Goal: Task Accomplishment & Management: Manage account settings

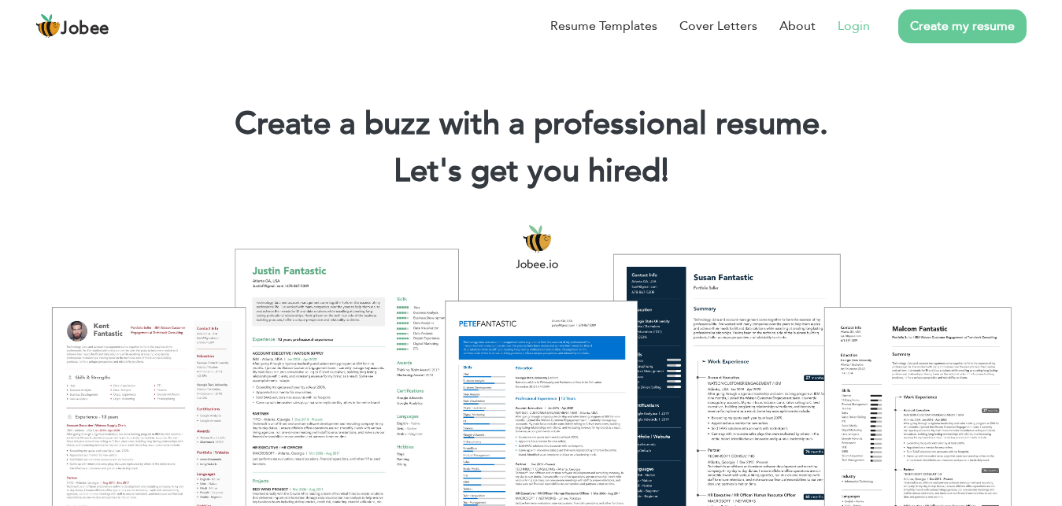
click at [845, 25] on link "Login" at bounding box center [854, 26] width 32 height 19
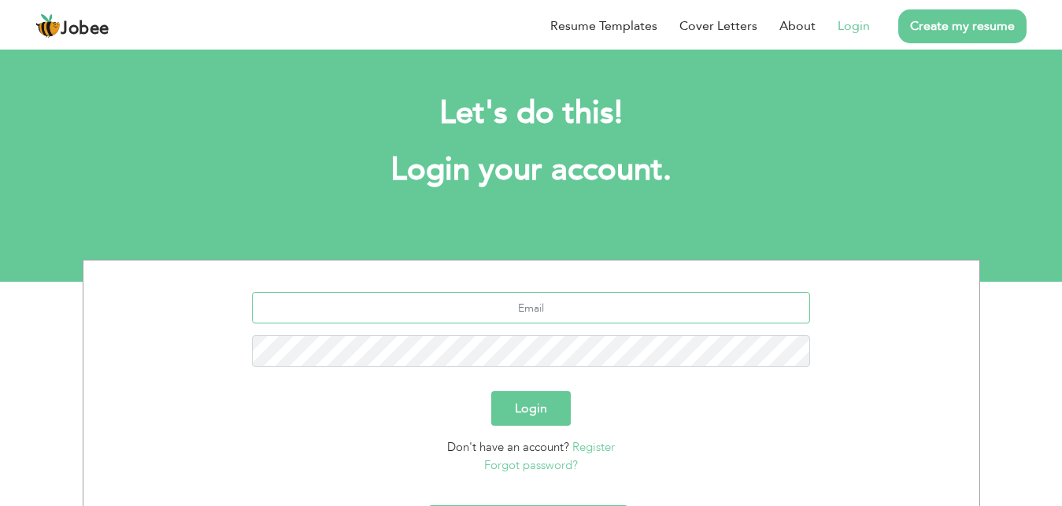
click at [539, 315] on input "text" at bounding box center [531, 307] width 558 height 31
type input "[EMAIL_ADDRESS][DOMAIN_NAME]"
click at [491, 391] on button "Login" at bounding box center [531, 408] width 80 height 35
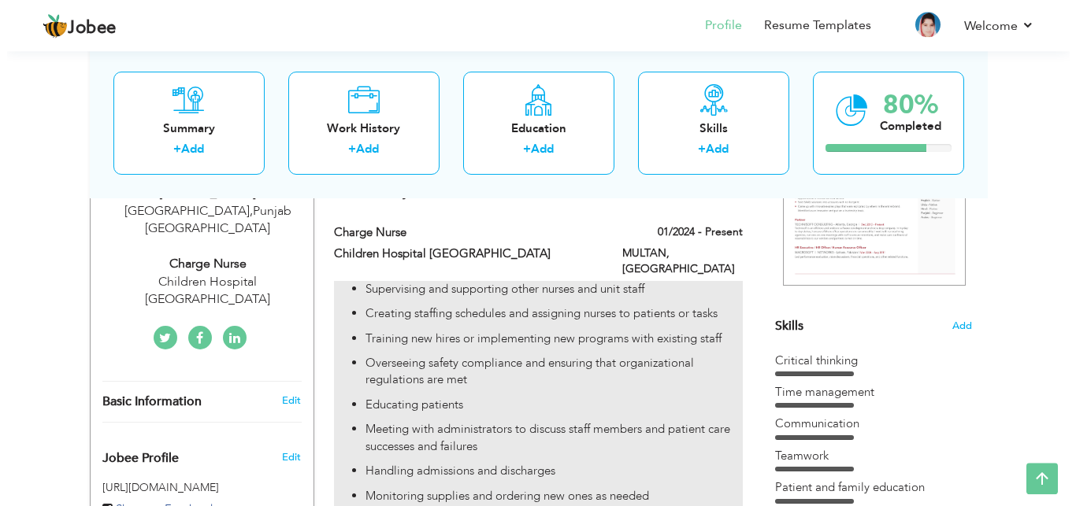
scroll to position [276, 0]
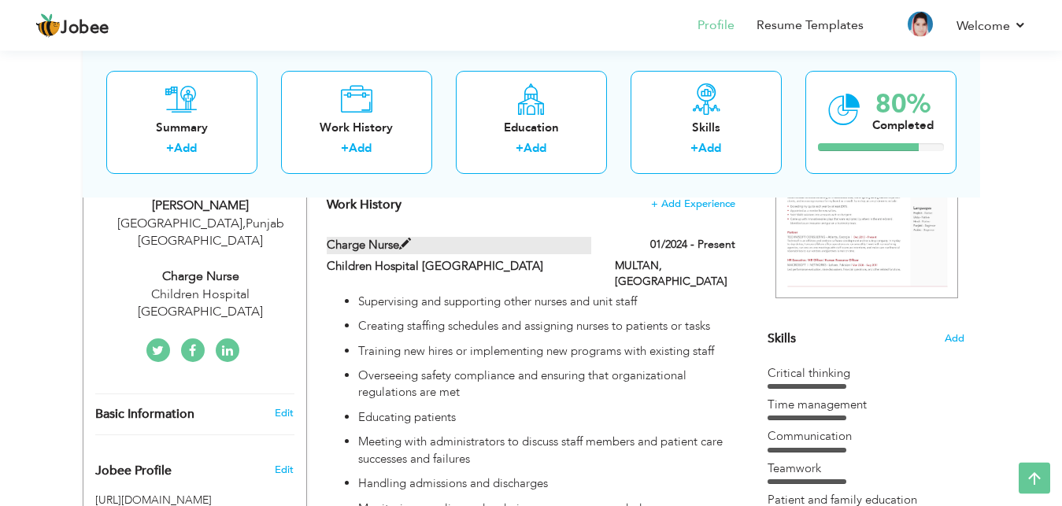
click at [409, 250] on span at bounding box center [405, 245] width 12 height 12
type input "Charge Nurse"
type input "Children Hospital Multan"
type input "01/2024"
type input "Pakistan"
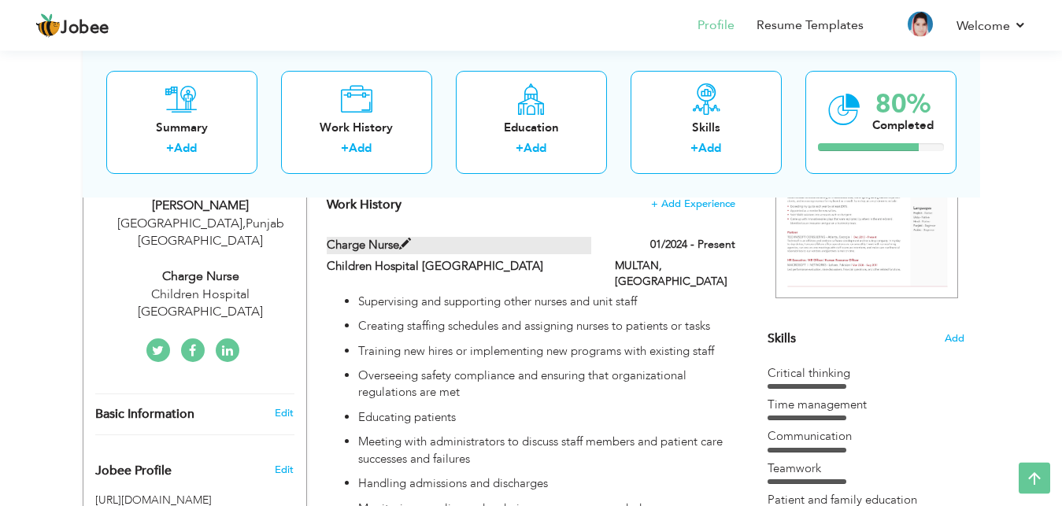
type input "MULTAN"
checkbox input "true"
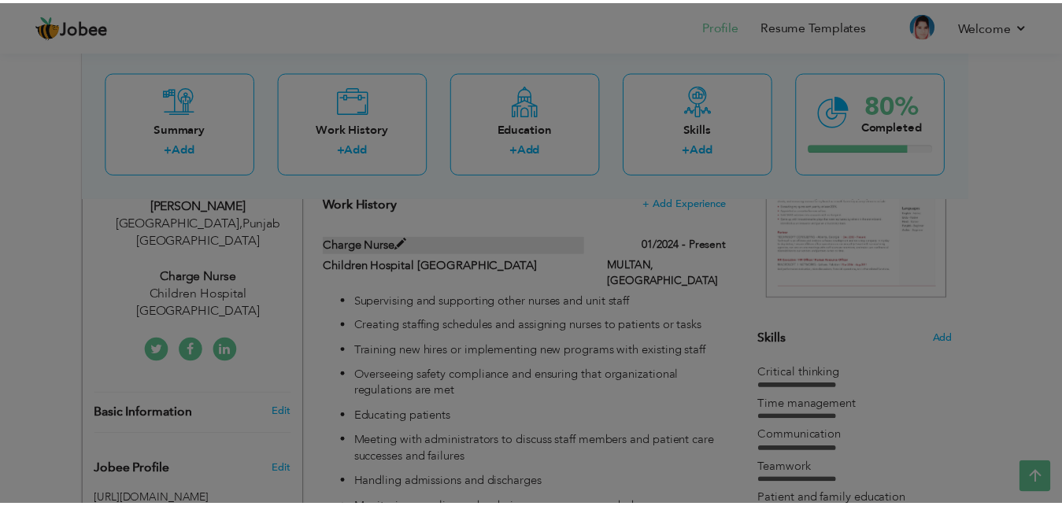
scroll to position [0, 0]
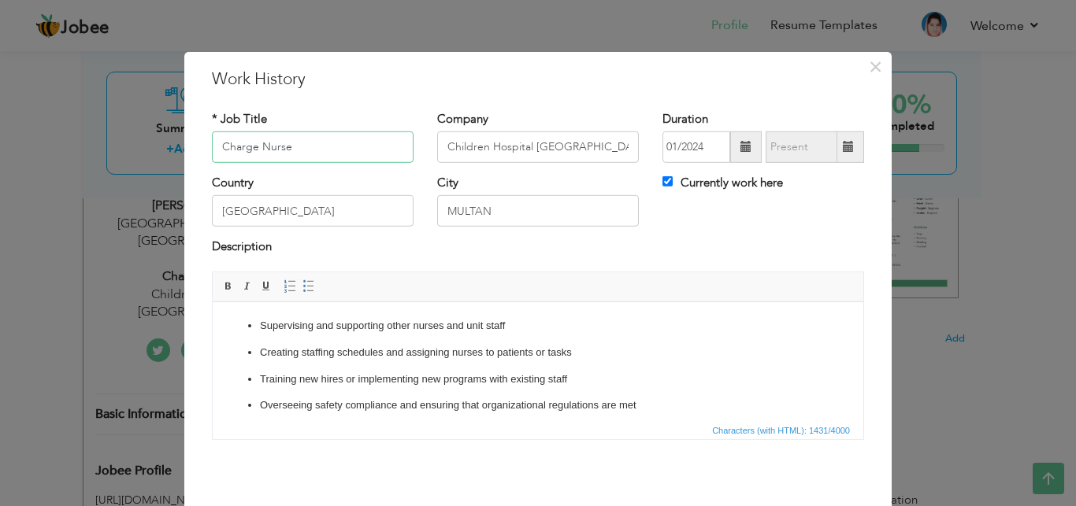
drag, startPoint x: 310, startPoint y: 154, endPoint x: 215, endPoint y: 140, distance: 96.2
click at [215, 140] on input "Charge Nurse" at bounding box center [313, 146] width 202 height 31
drag, startPoint x: 574, startPoint y: 146, endPoint x: 421, endPoint y: 143, distance: 152.8
click at [437, 143] on input "Children Hospital Multan" at bounding box center [538, 146] width 202 height 31
drag, startPoint x: 257, startPoint y: 326, endPoint x: 409, endPoint y: 386, distance: 163.3
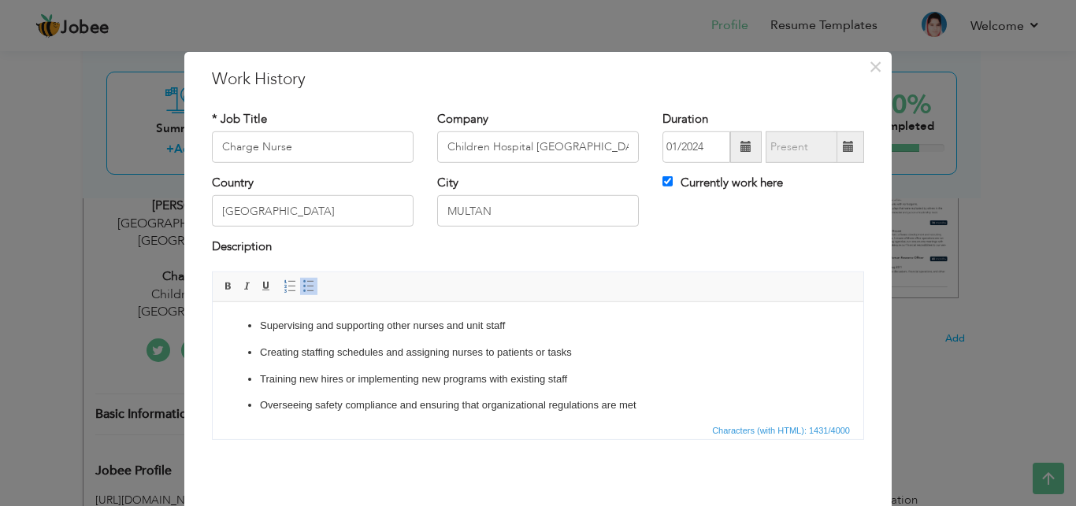
click at [261, 320] on p "Supervising and supporting other nurses and unit staff" at bounding box center [538, 325] width 556 height 17
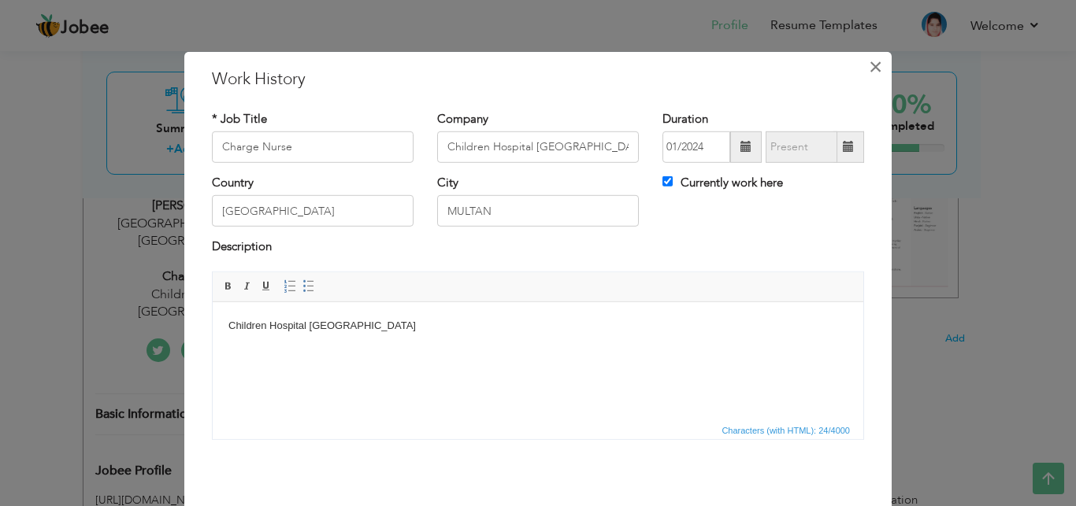
click at [868, 61] on span "×" at bounding box center [874, 66] width 13 height 28
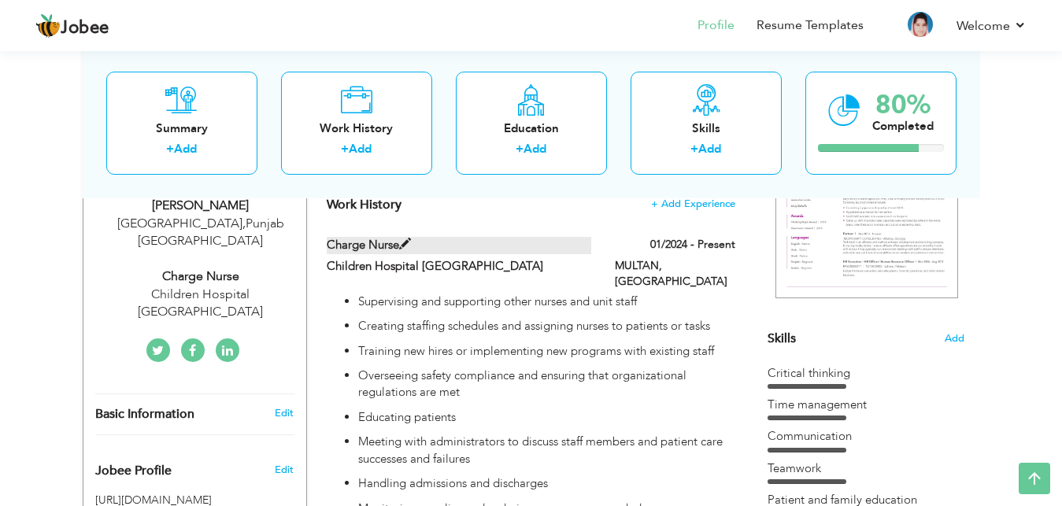
click at [411, 250] on span at bounding box center [405, 245] width 12 height 12
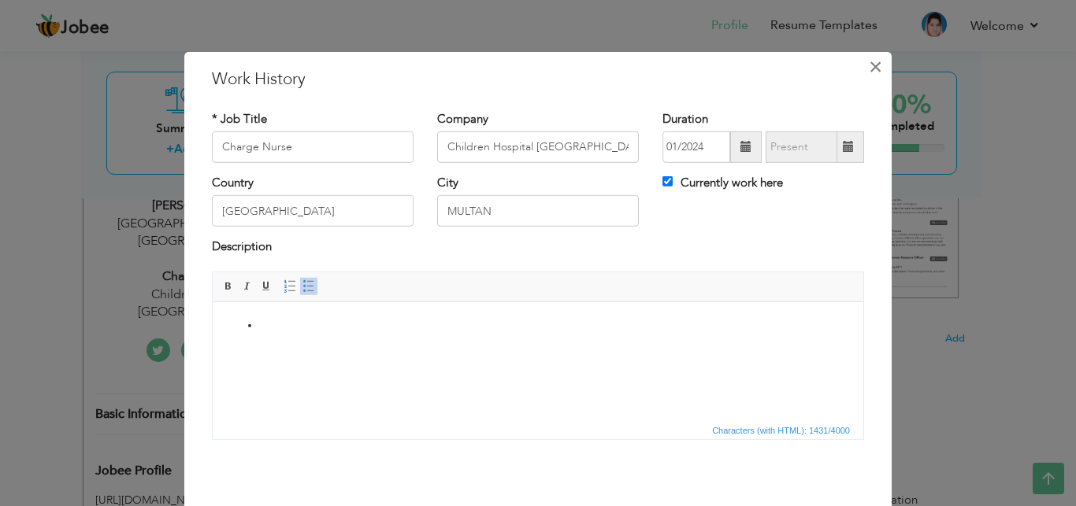
click at [868, 72] on span "×" at bounding box center [874, 66] width 13 height 28
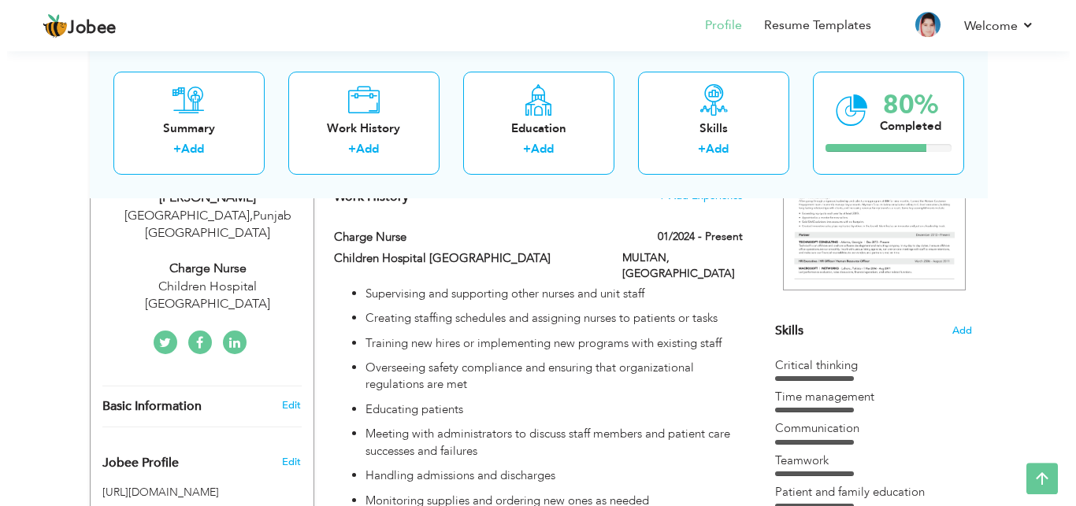
scroll to position [276, 0]
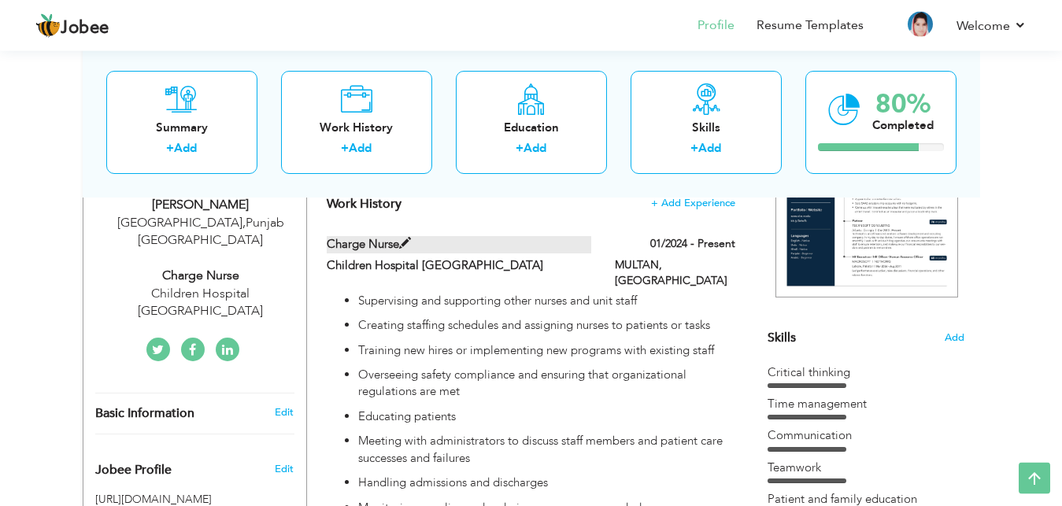
click at [411, 250] on span at bounding box center [405, 244] width 12 height 12
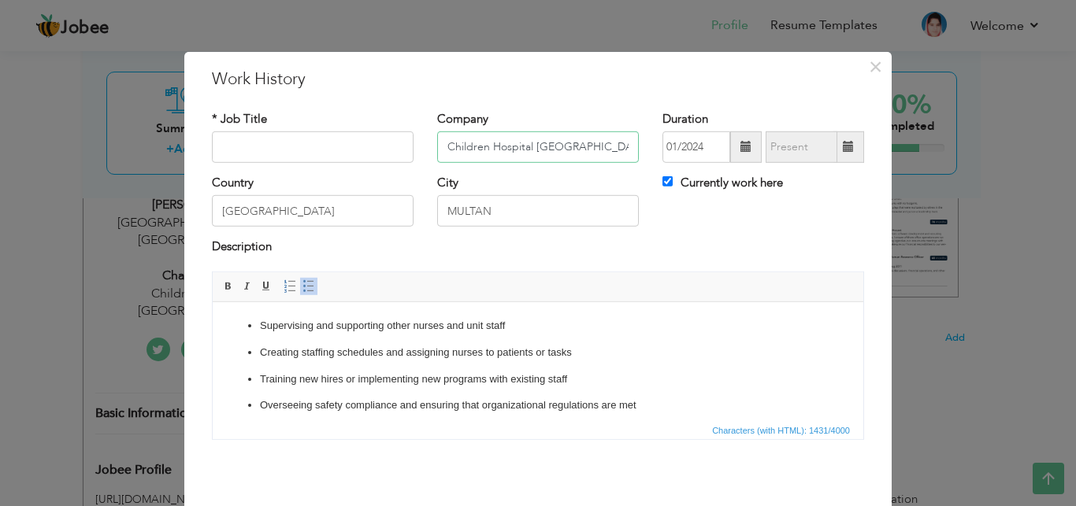
click at [590, 135] on input "Children Hospital Multan" at bounding box center [538, 146] width 202 height 31
type input "C"
click at [663, 181] on input "Currently work here" at bounding box center [667, 181] width 10 height 10
checkbox input "false"
click at [598, 209] on input "MULTAN" at bounding box center [538, 210] width 202 height 31
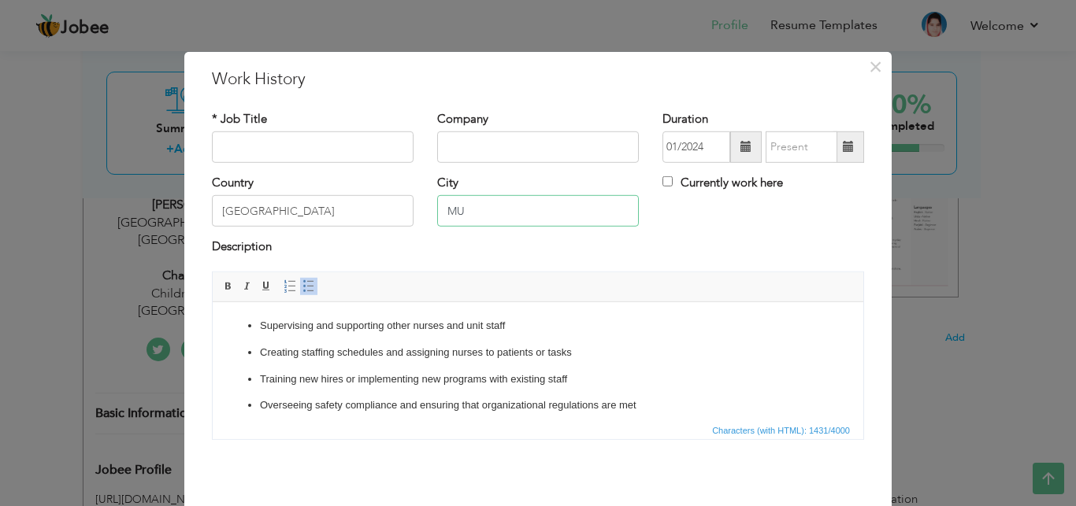
type input "M"
click at [380, 217] on input "Pakistan" at bounding box center [313, 210] width 202 height 31
type input "P"
click at [460, 331] on p "Supervising and supporting other nurses and unit staff" at bounding box center [538, 325] width 556 height 17
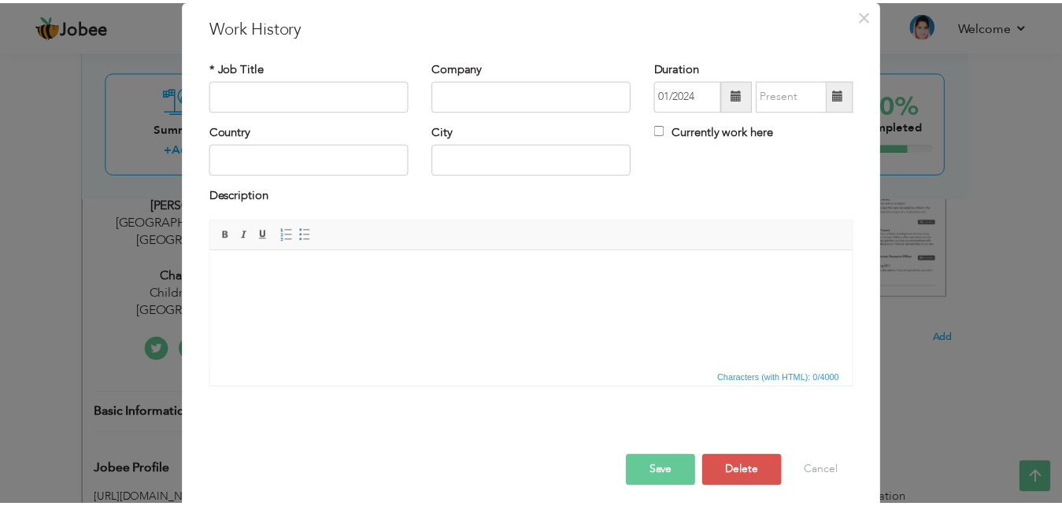
scroll to position [62, 0]
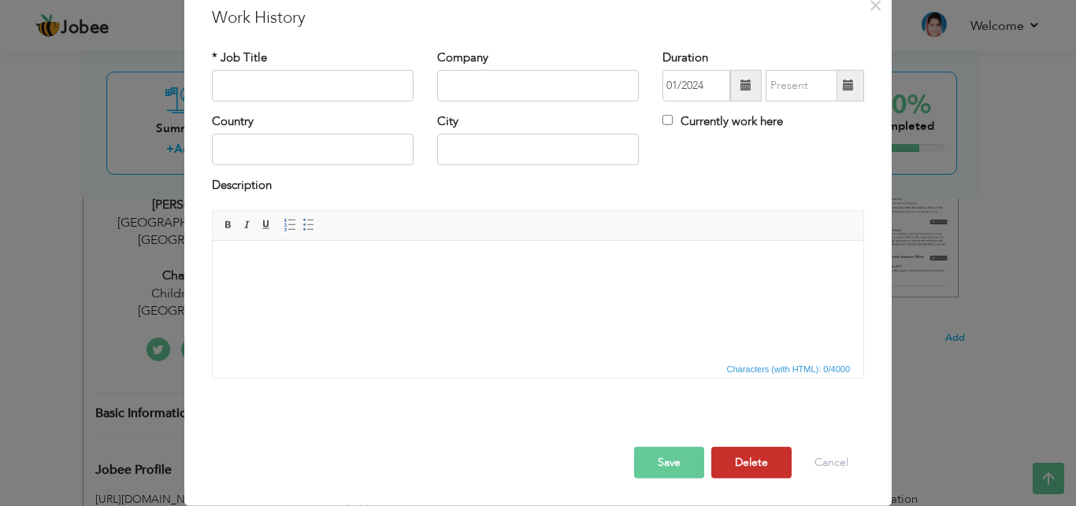
click at [740, 456] on button "Delete" at bounding box center [751, 462] width 80 height 31
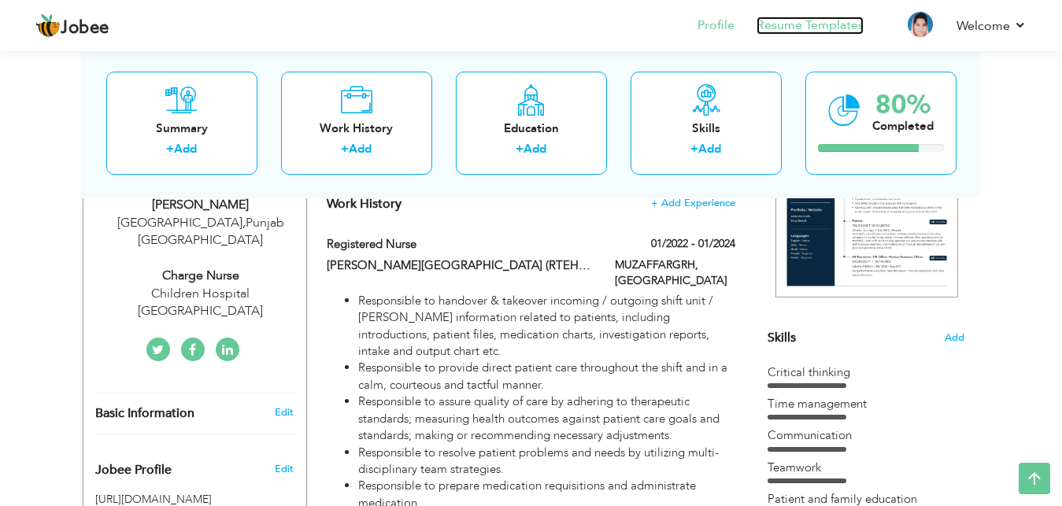
click at [820, 24] on link "Resume Templates" at bounding box center [810, 26] width 107 height 18
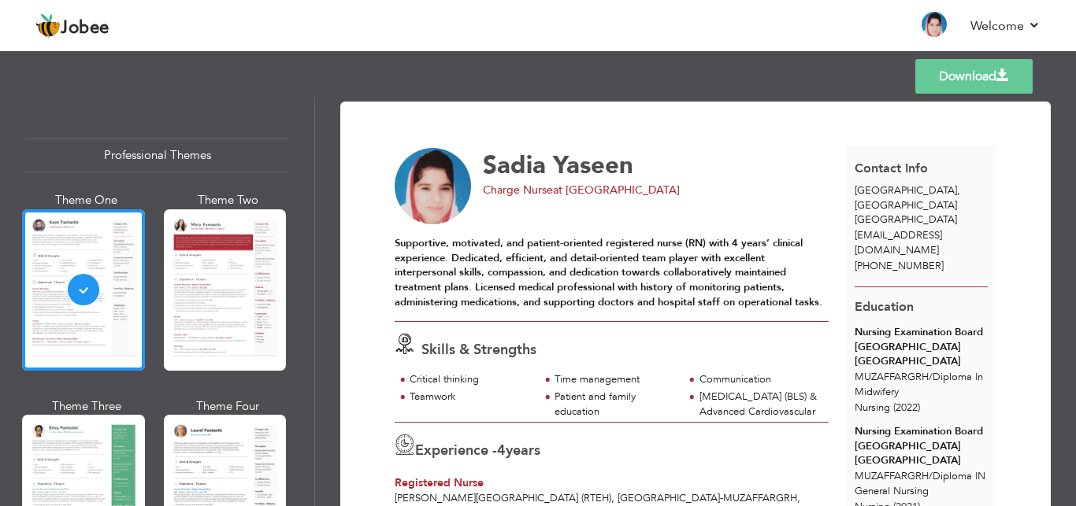
click at [961, 83] on link "Download" at bounding box center [973, 76] width 117 height 35
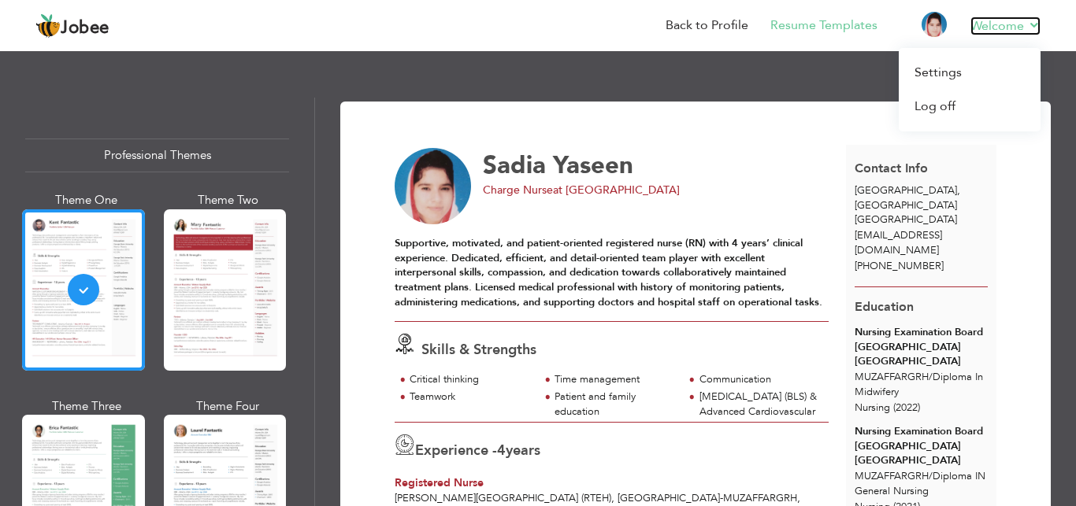
click at [980, 28] on link "Welcome" at bounding box center [1005, 26] width 70 height 19
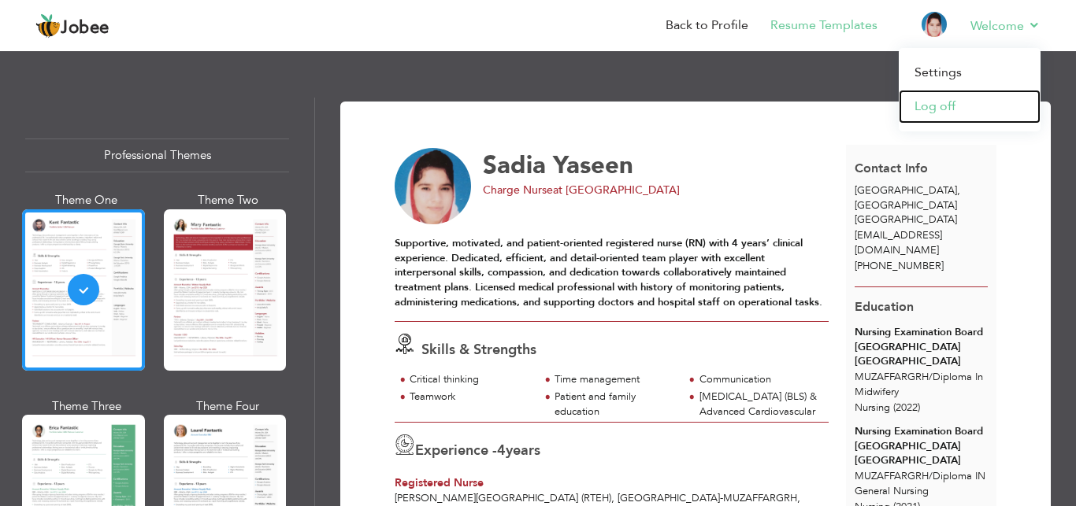
click at [946, 102] on link "Log off" at bounding box center [969, 107] width 142 height 34
